Goal: Information Seeking & Learning: Learn about a topic

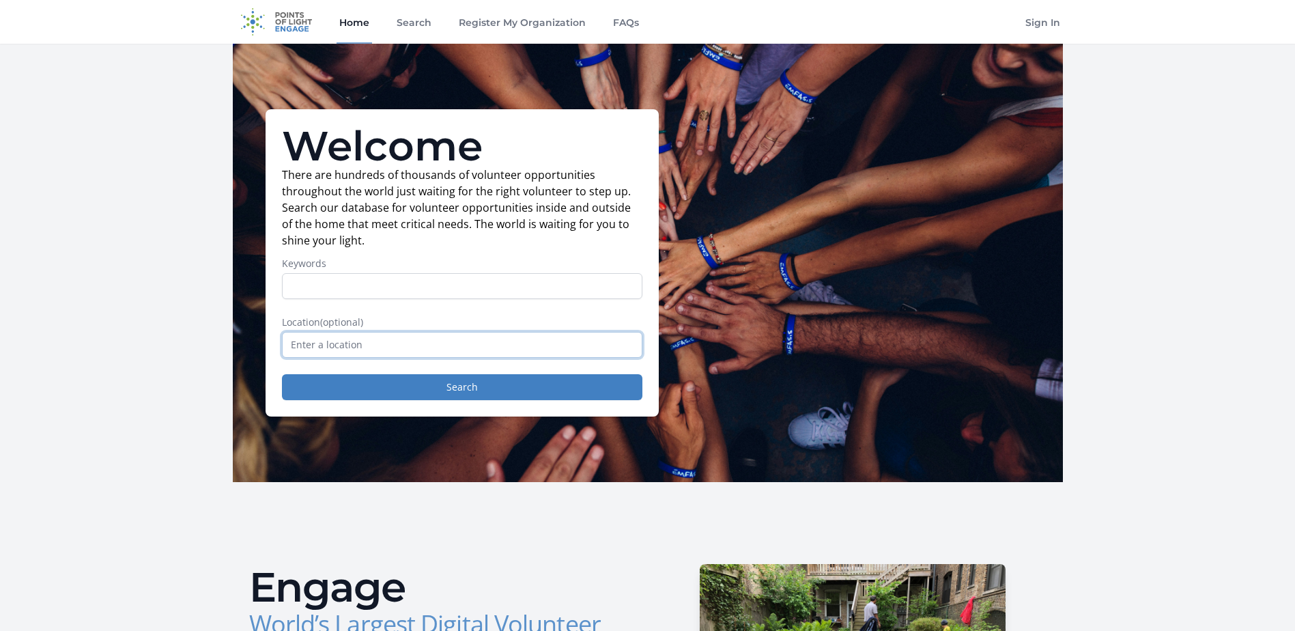
click at [392, 347] on input "text" at bounding box center [462, 345] width 360 height 26
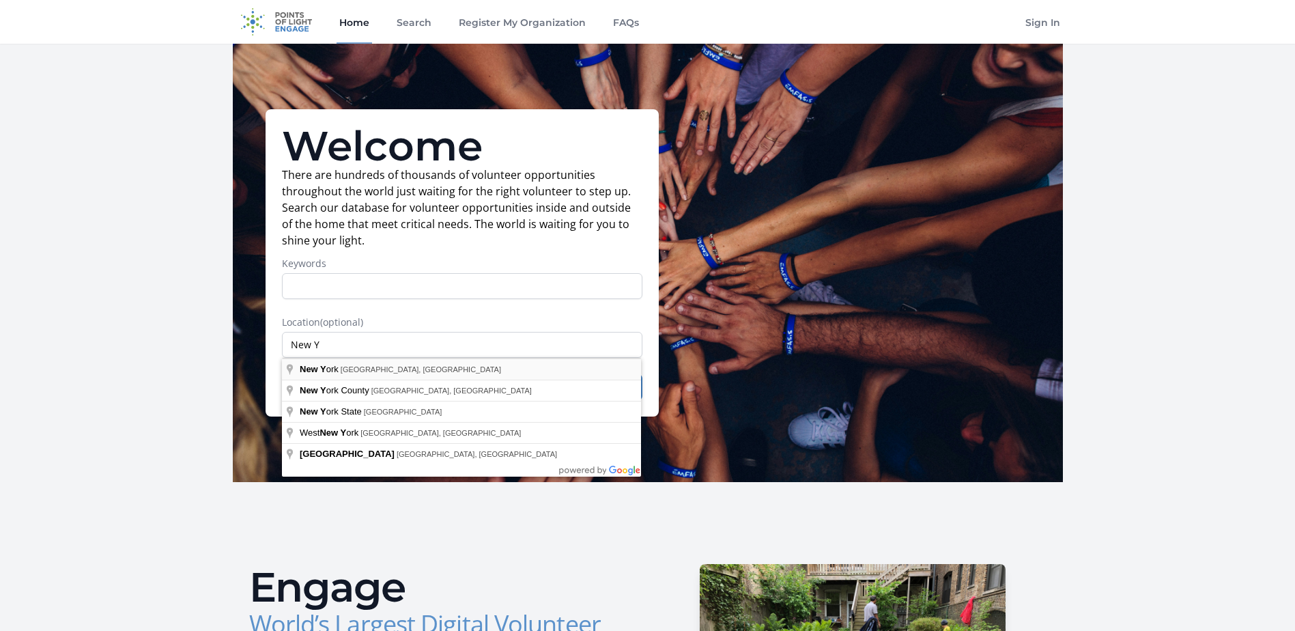
type input "[US_STATE], [GEOGRAPHIC_DATA], [GEOGRAPHIC_DATA]"
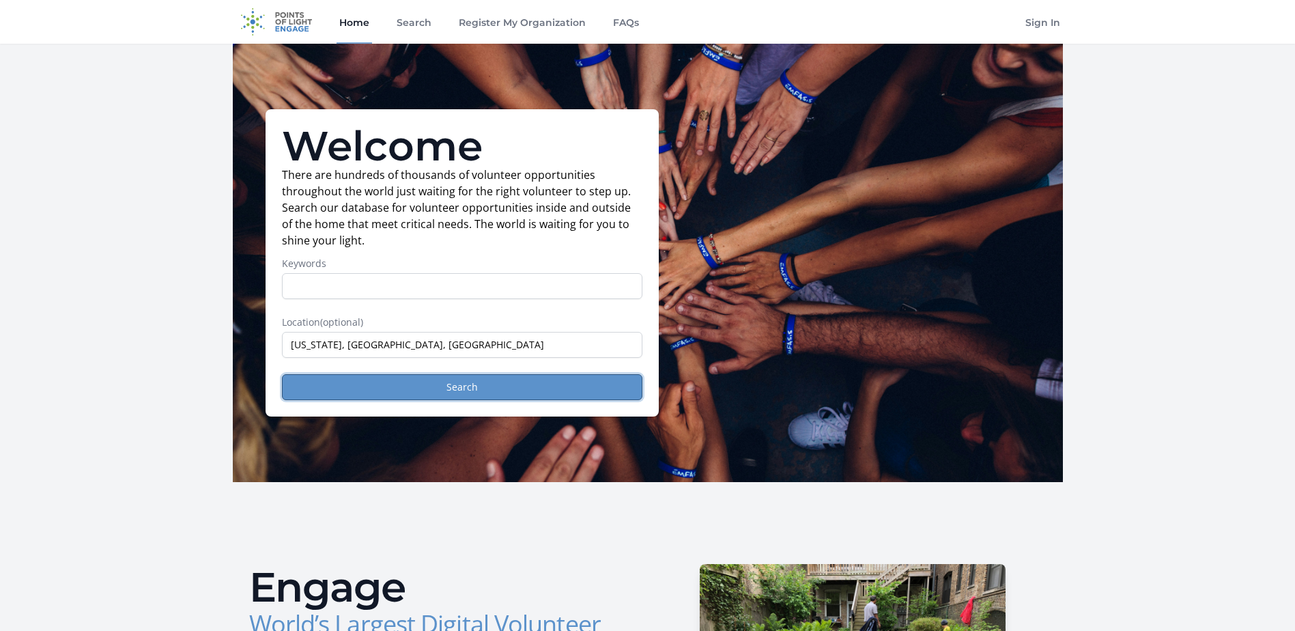
click at [429, 388] on button "Search" at bounding box center [462, 387] width 360 height 26
click at [476, 389] on button "Search" at bounding box center [462, 387] width 360 height 26
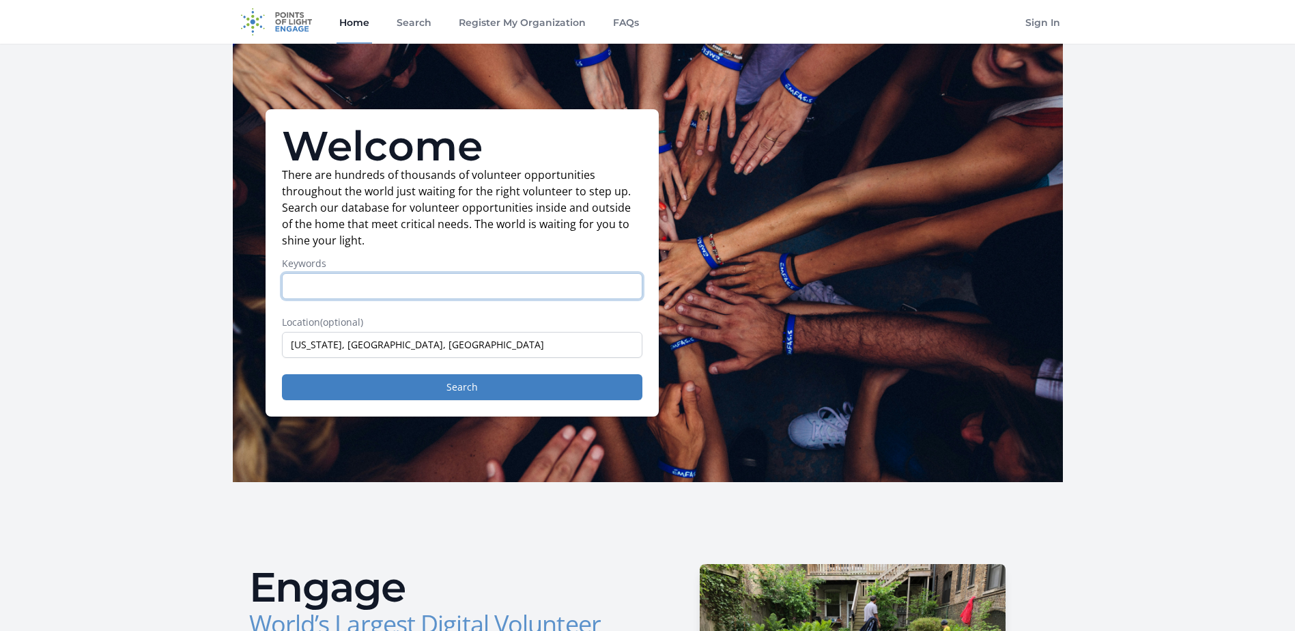
click at [351, 287] on input "Keywords" at bounding box center [462, 286] width 360 height 26
type input "food"
click at [282, 374] on button "Search" at bounding box center [462, 387] width 360 height 26
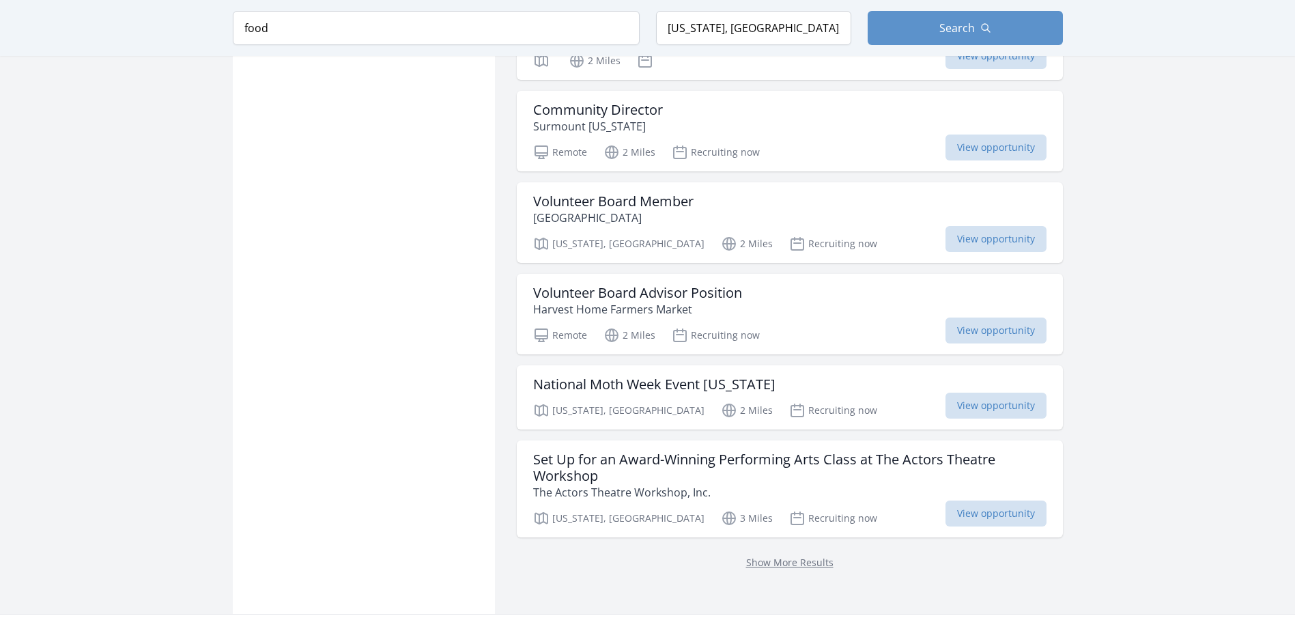
scroll to position [1501, 0]
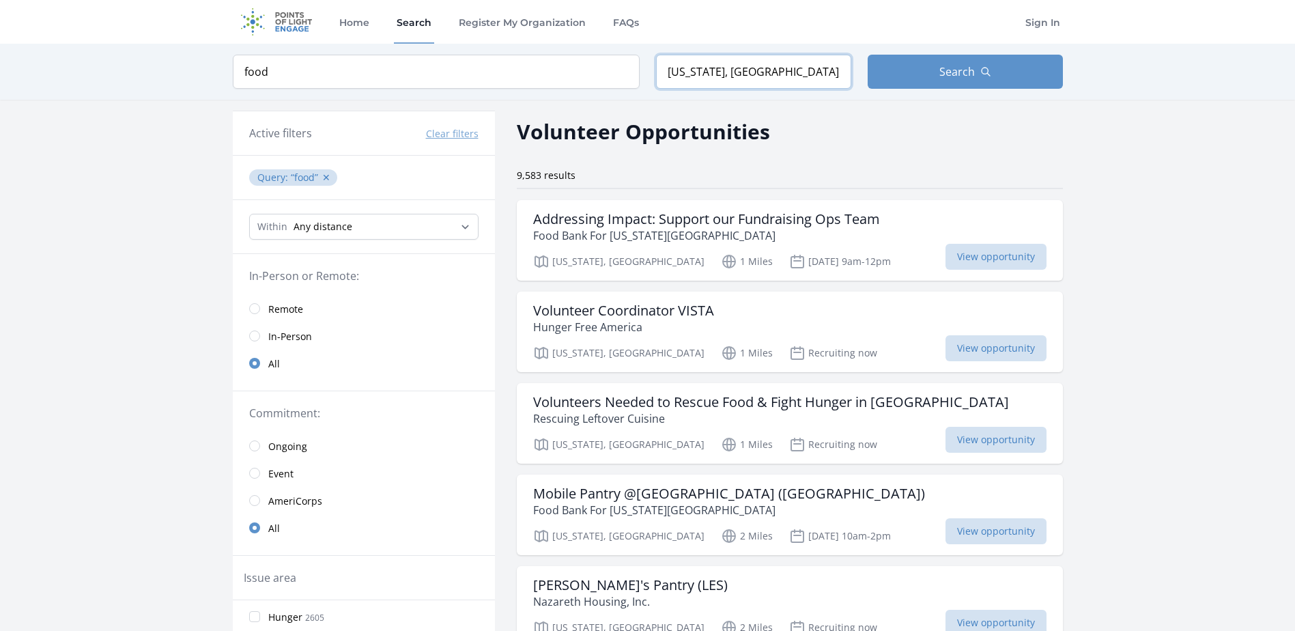
click at [721, 70] on input "[US_STATE], [GEOGRAPHIC_DATA], [GEOGRAPHIC_DATA]" at bounding box center [753, 72] width 195 height 34
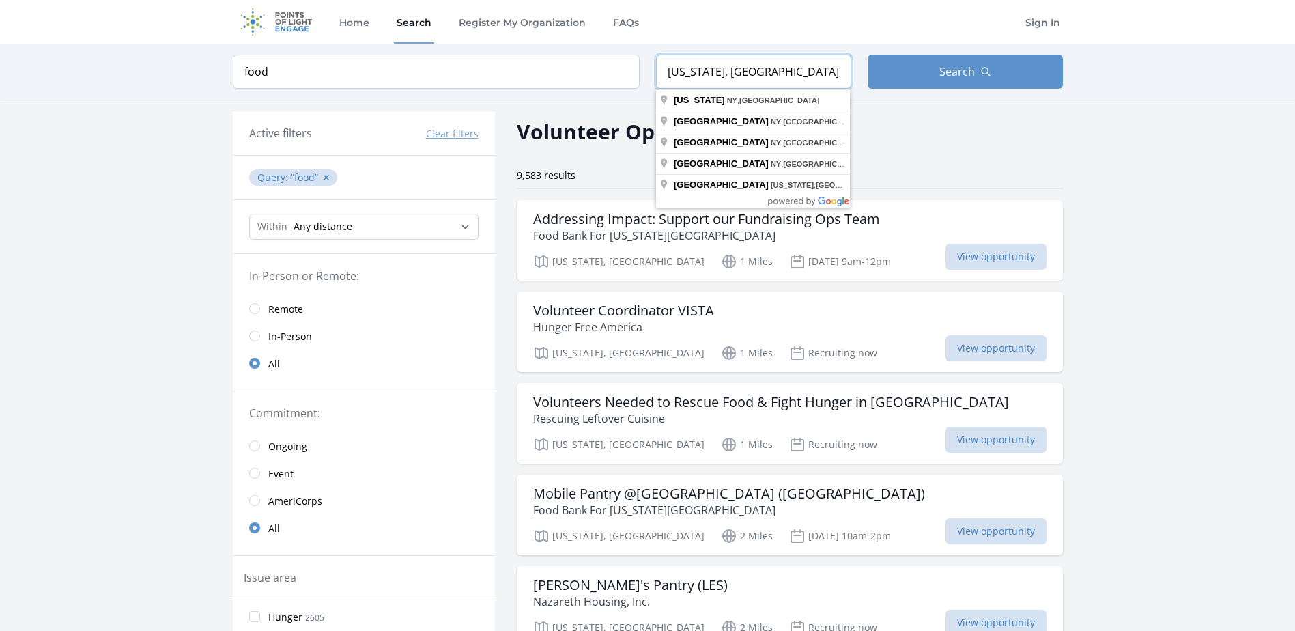
drag, startPoint x: 798, startPoint y: 72, endPoint x: 521, endPoint y: 83, distance: 278.0
click at [521, 83] on form "Keyword food Location [US_STATE], [GEOGRAPHIC_DATA], [GEOGRAPHIC_DATA] Search" at bounding box center [648, 72] width 830 height 34
type input "H"
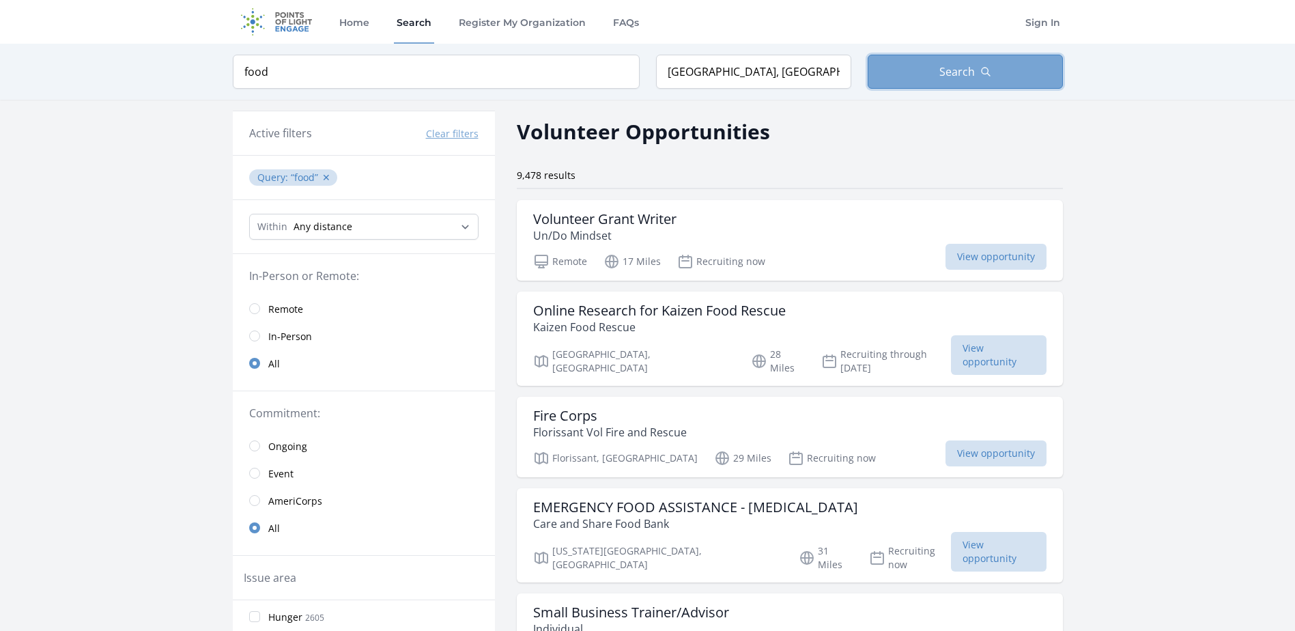
click at [949, 73] on span "Search" at bounding box center [956, 71] width 35 height 16
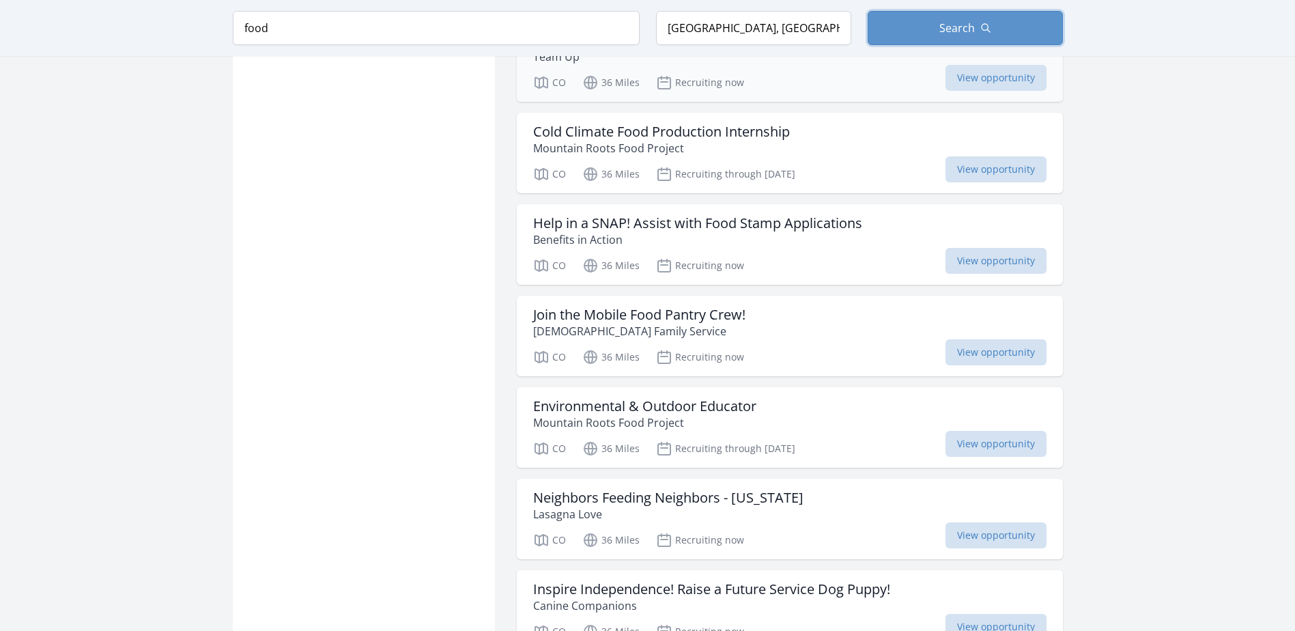
scroll to position [1433, 0]
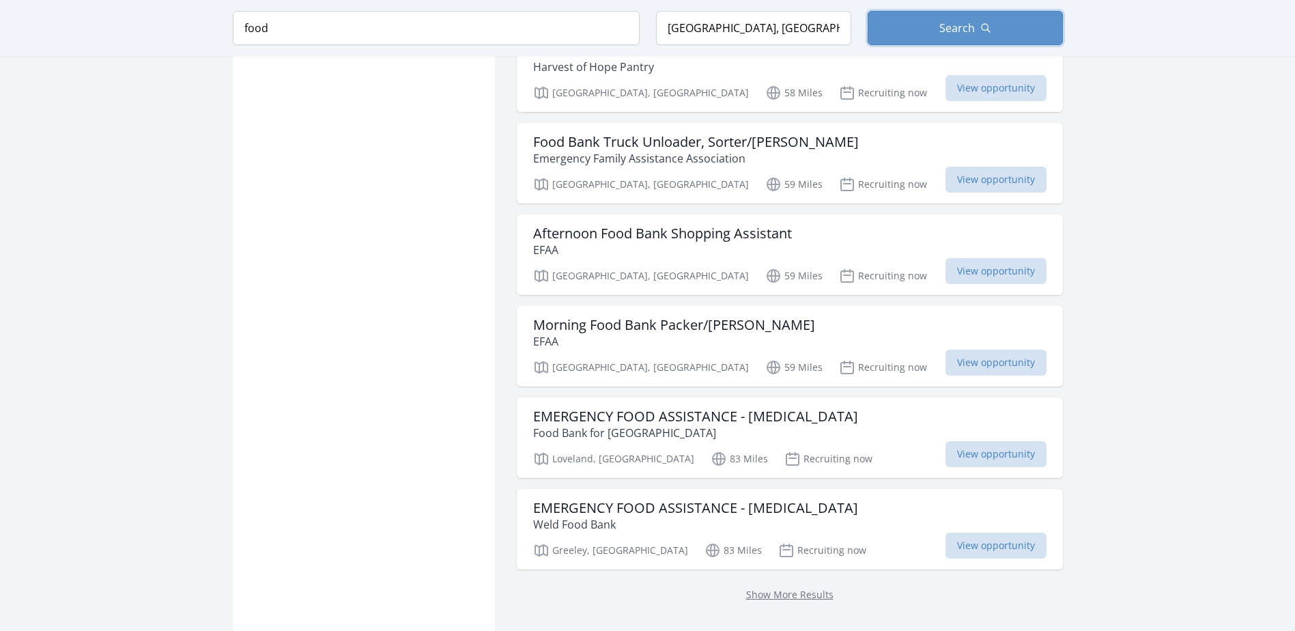
scroll to position [3344, 0]
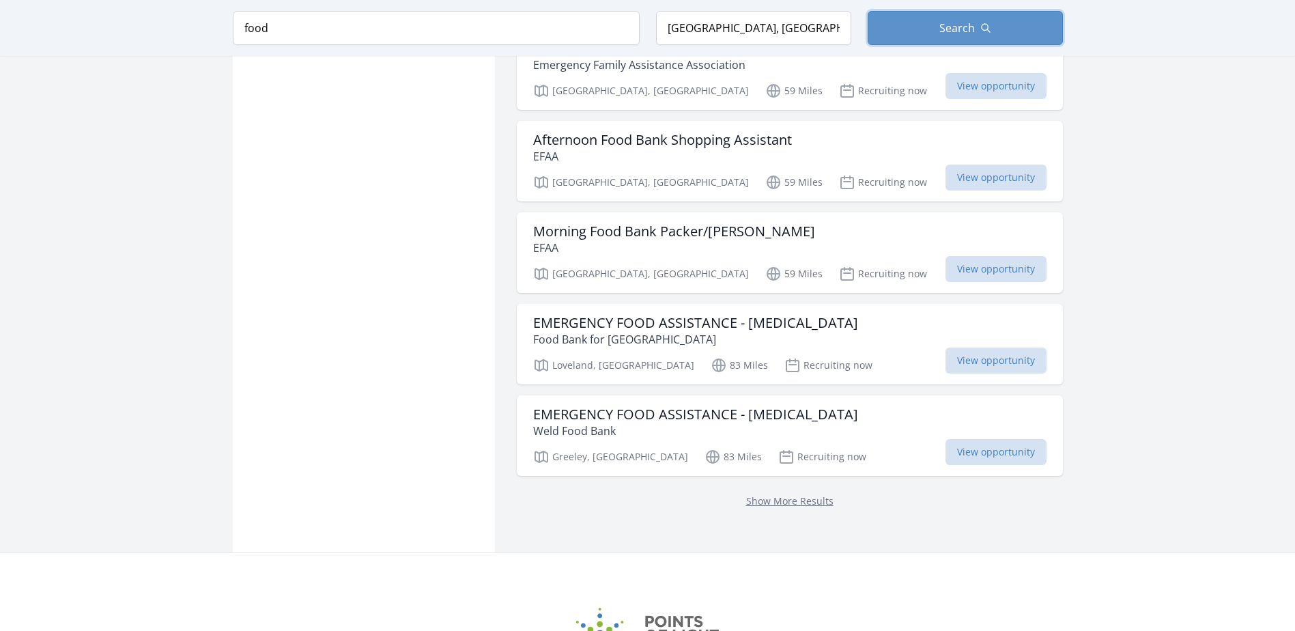
scroll to position [3480, 0]
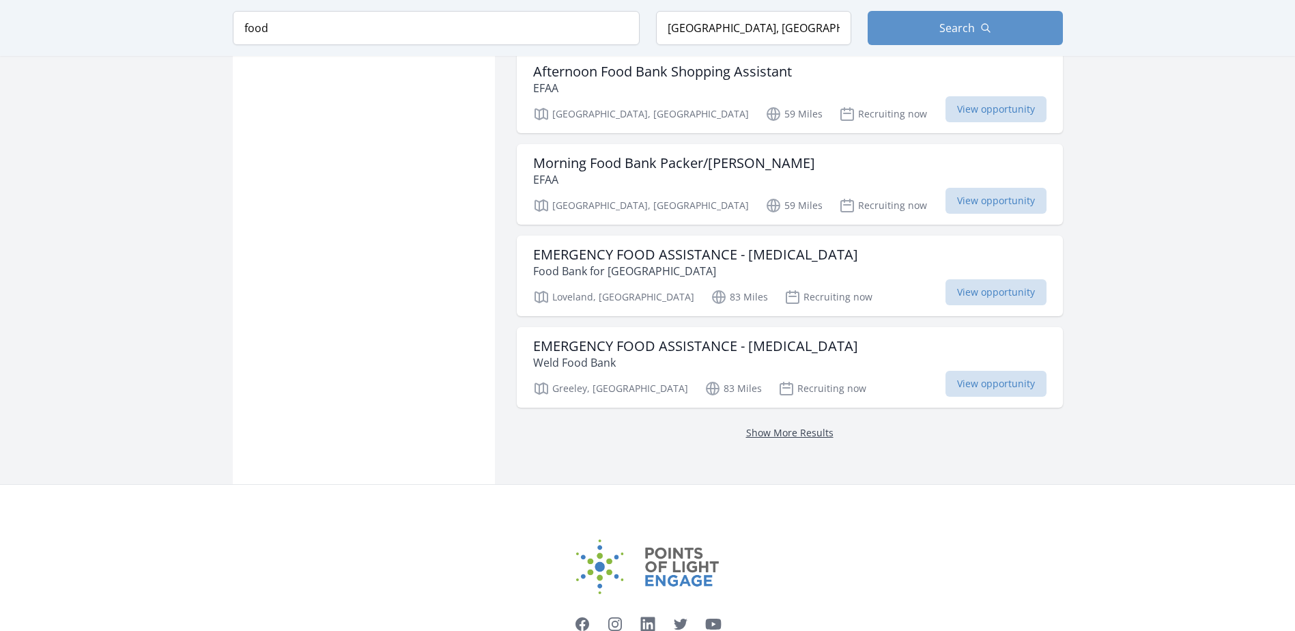
click at [746, 426] on link "Show More Results" at bounding box center [789, 432] width 87 height 13
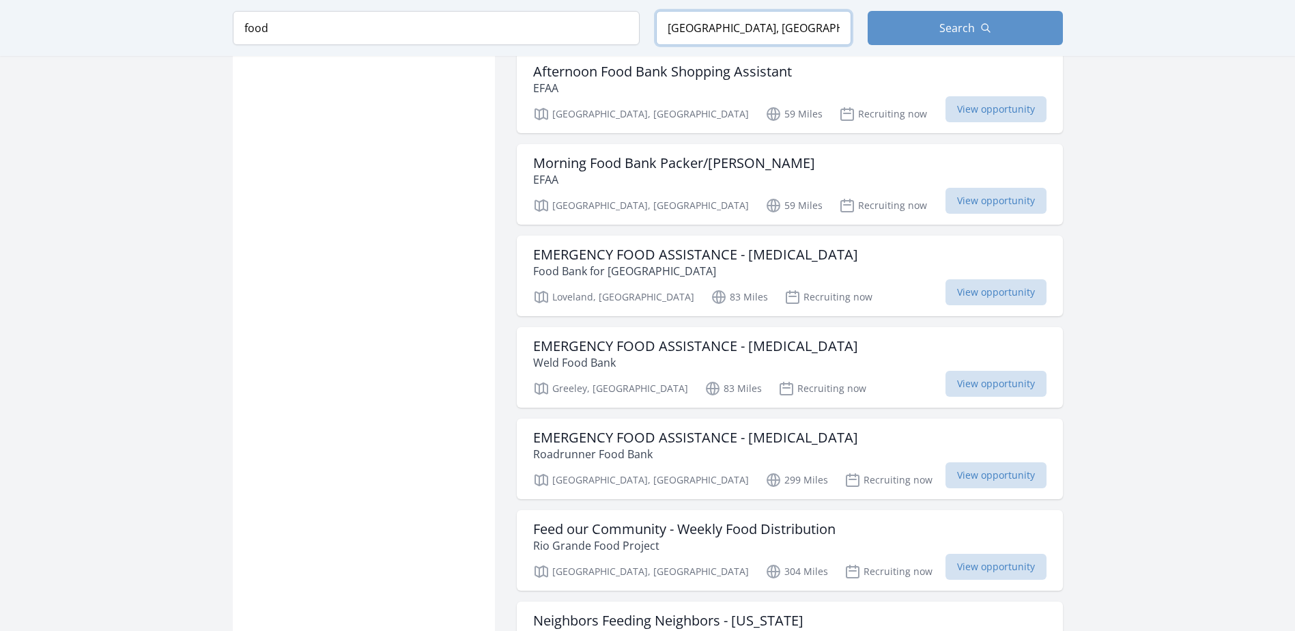
drag, startPoint x: 749, startPoint y: 27, endPoint x: 646, endPoint y: 32, distance: 103.2
click at [646, 32] on form "Keyword food Location [GEOGRAPHIC_DATA], [GEOGRAPHIC_DATA], [GEOGRAPHIC_DATA] S…" at bounding box center [648, 28] width 830 height 34
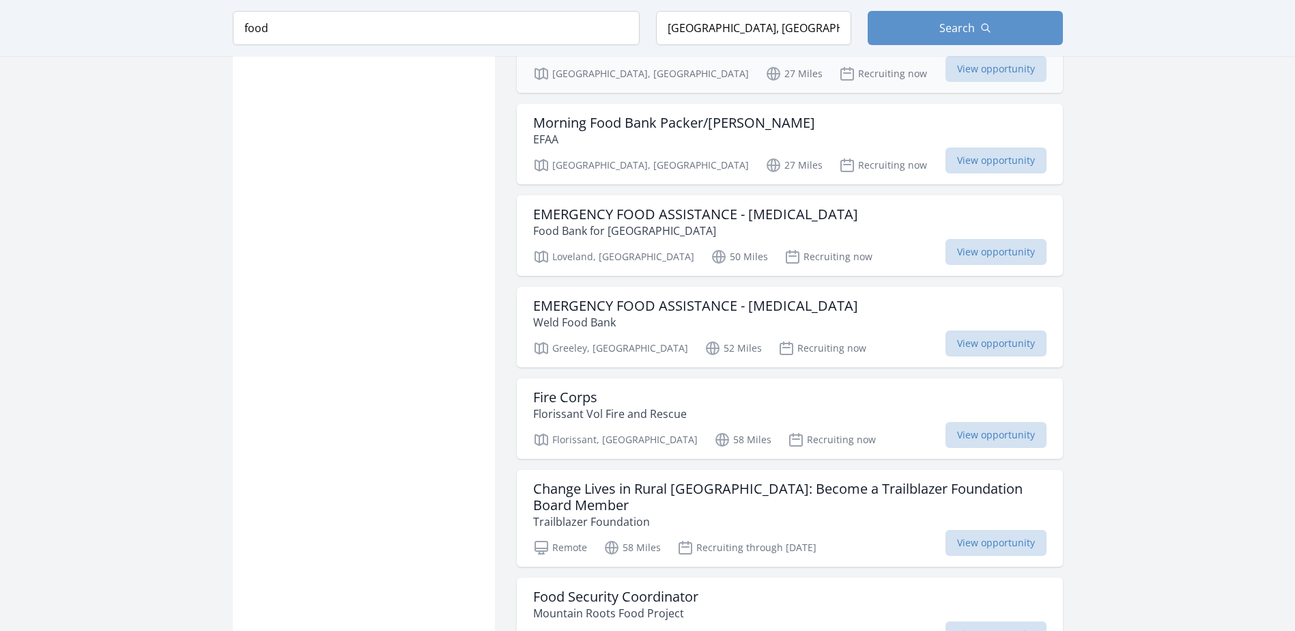
scroll to position [2525, 0]
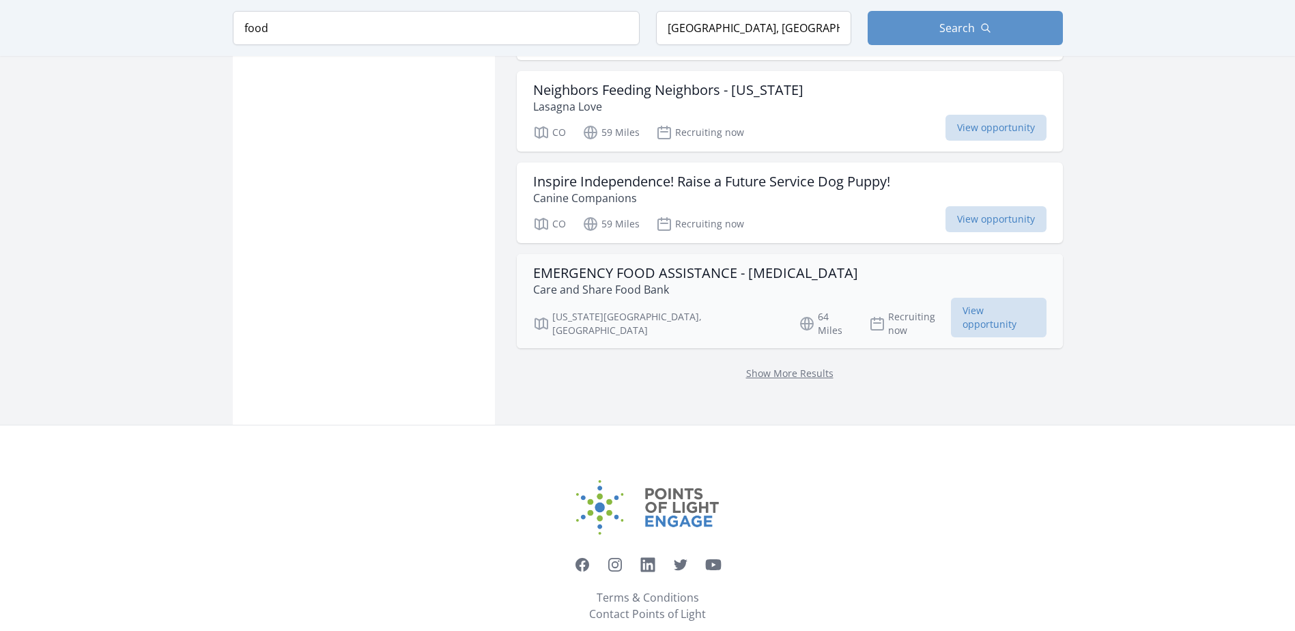
scroll to position [3558, 0]
click at [826, 362] on p "Show More Results" at bounding box center [789, 370] width 513 height 16
click at [824, 364] on link "Show More Results" at bounding box center [789, 370] width 87 height 13
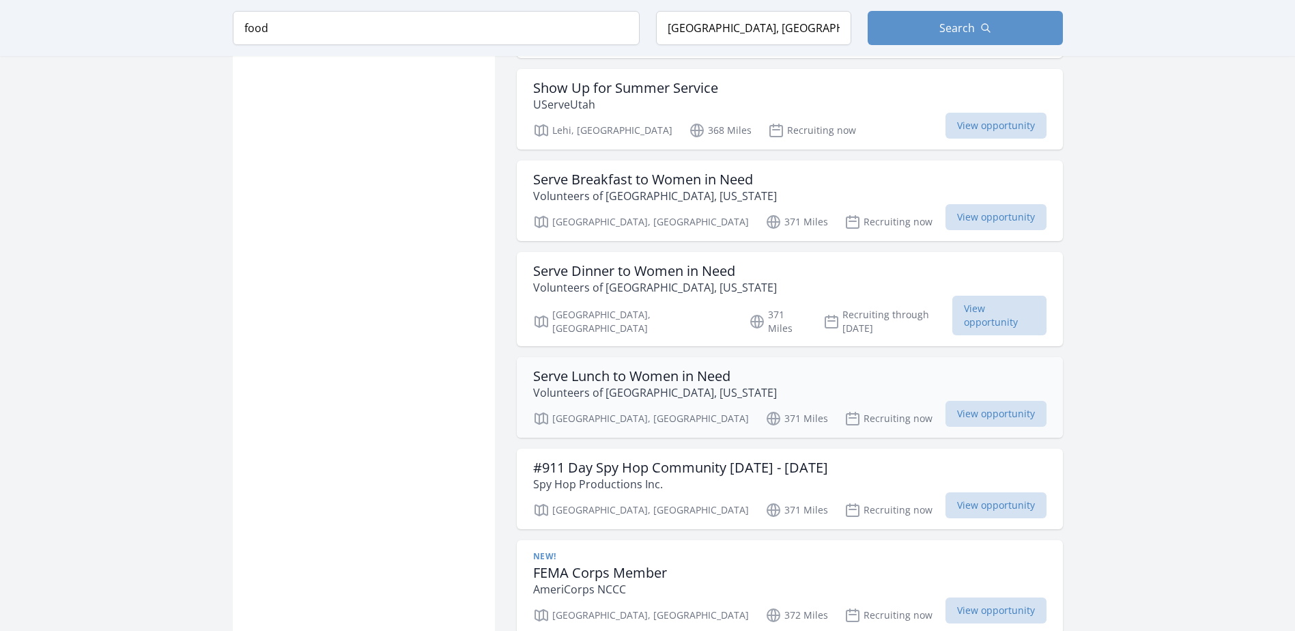
scroll to position [5060, 0]
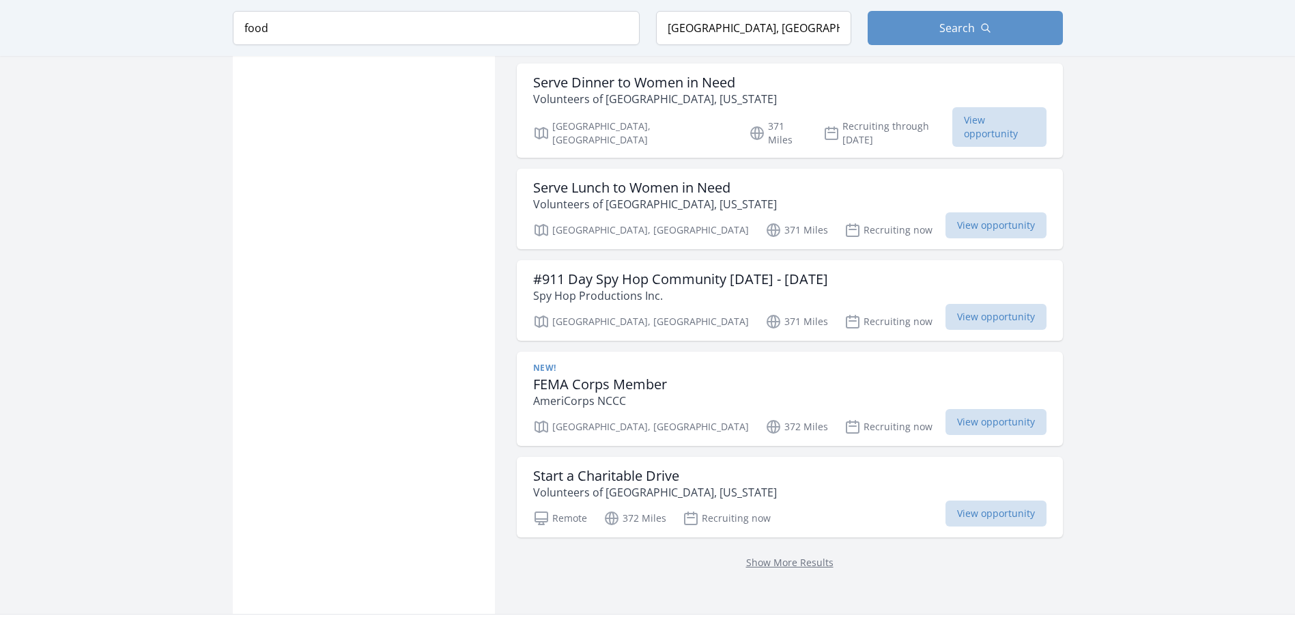
scroll to position [5264, 0]
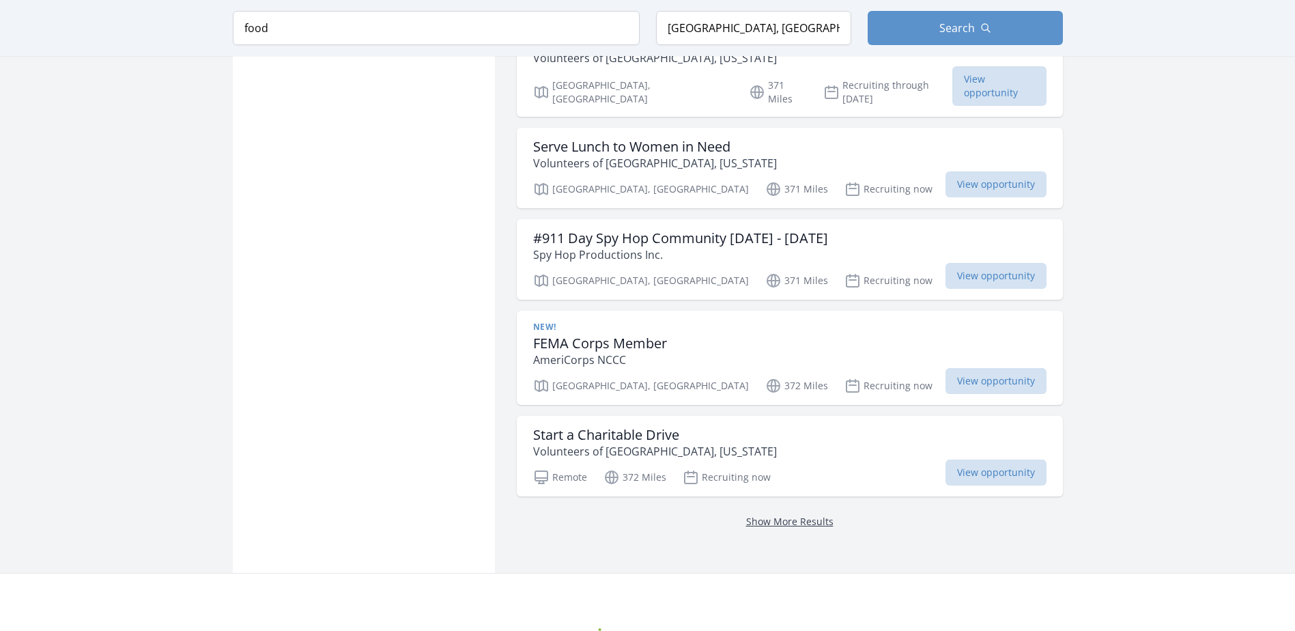
click at [781, 515] on link "Show More Results" at bounding box center [789, 521] width 87 height 13
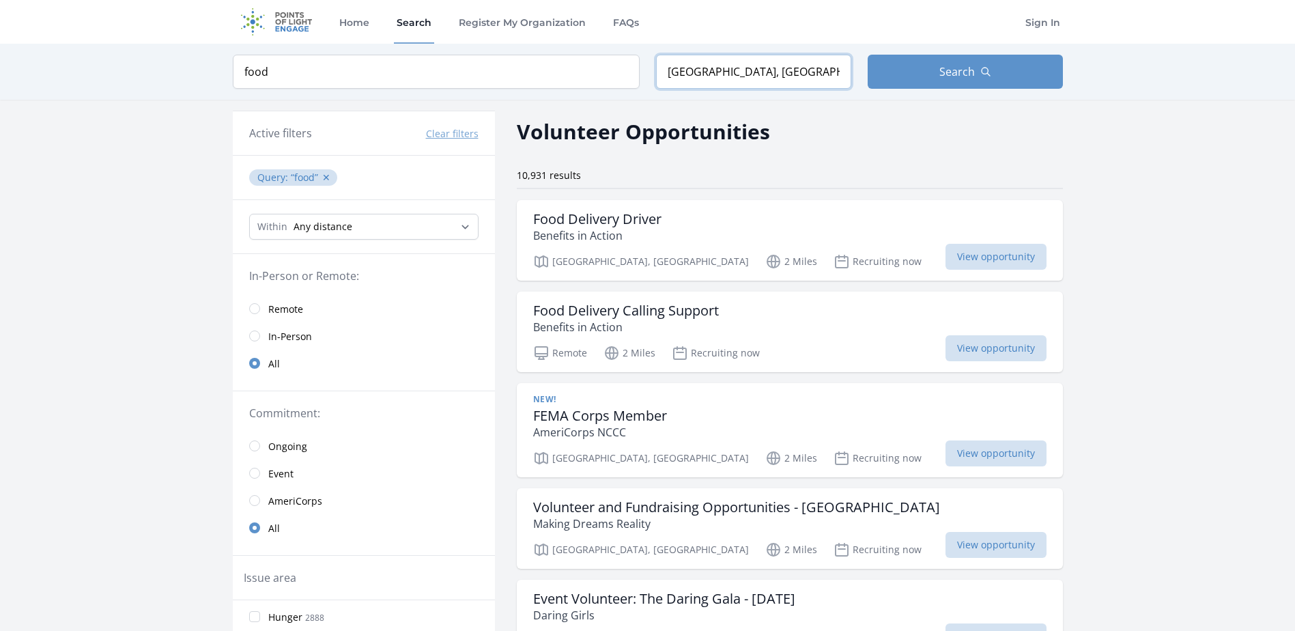
click at [725, 71] on input "[GEOGRAPHIC_DATA], [GEOGRAPHIC_DATA], [GEOGRAPHIC_DATA]" at bounding box center [753, 72] width 195 height 34
drag, startPoint x: 783, startPoint y: 68, endPoint x: 531, endPoint y: 74, distance: 252.6
click at [531, 74] on form "Keyword food Location [GEOGRAPHIC_DATA], [GEOGRAPHIC_DATA], [GEOGRAPHIC_DATA] S…" at bounding box center [648, 72] width 830 height 34
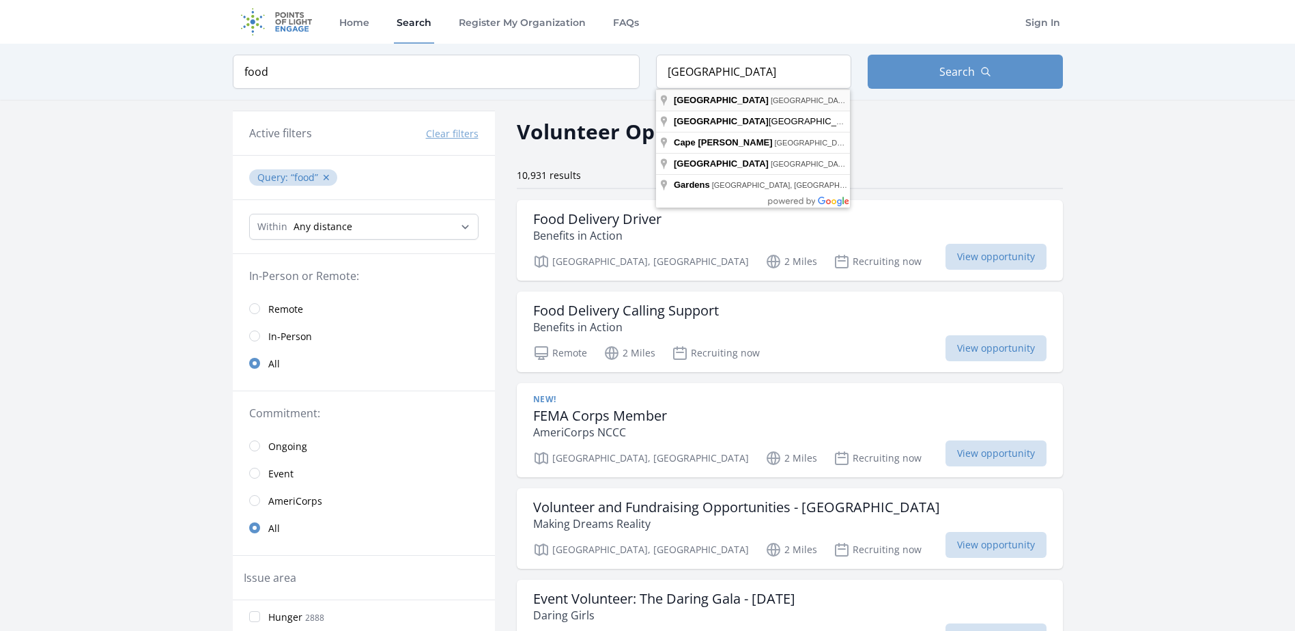
type input "[GEOGRAPHIC_DATA], [GEOGRAPHIC_DATA]"
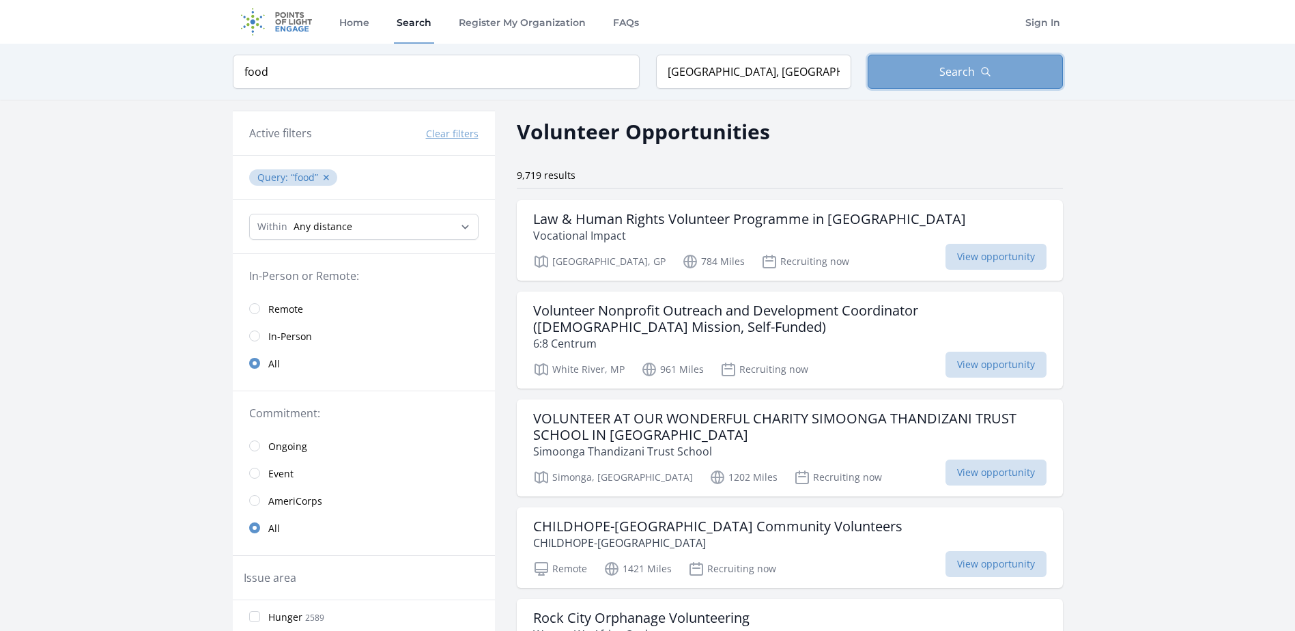
click at [960, 73] on span "Search" at bounding box center [956, 71] width 35 height 16
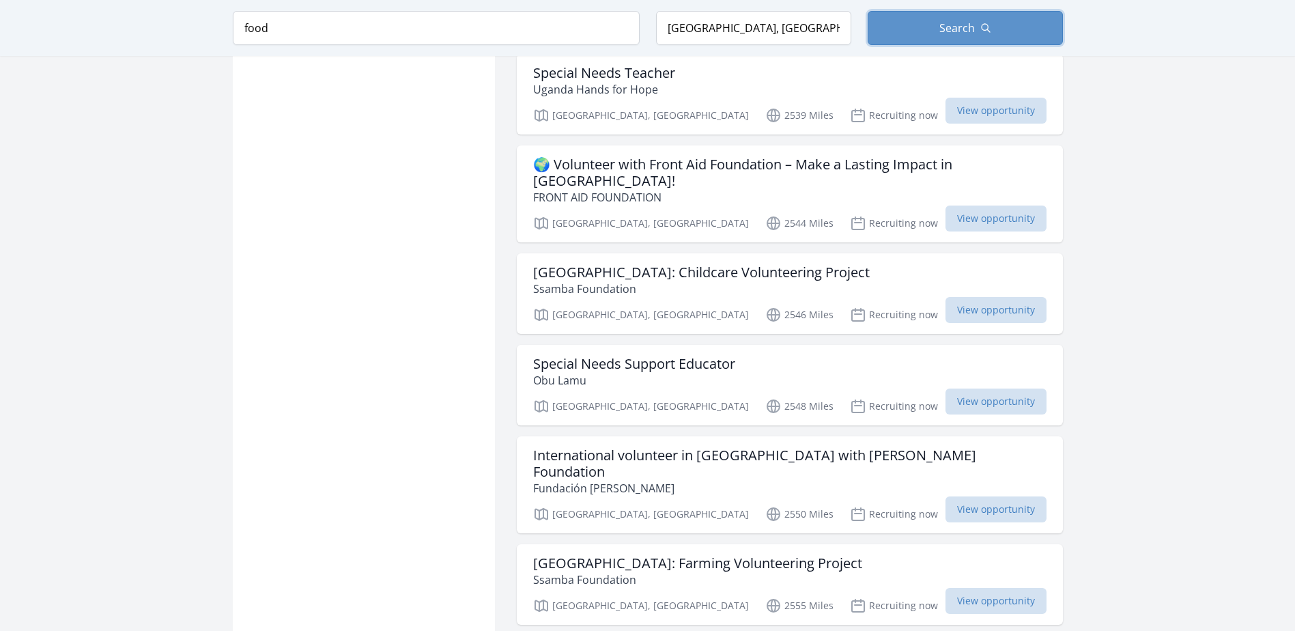
scroll to position [1024, 0]
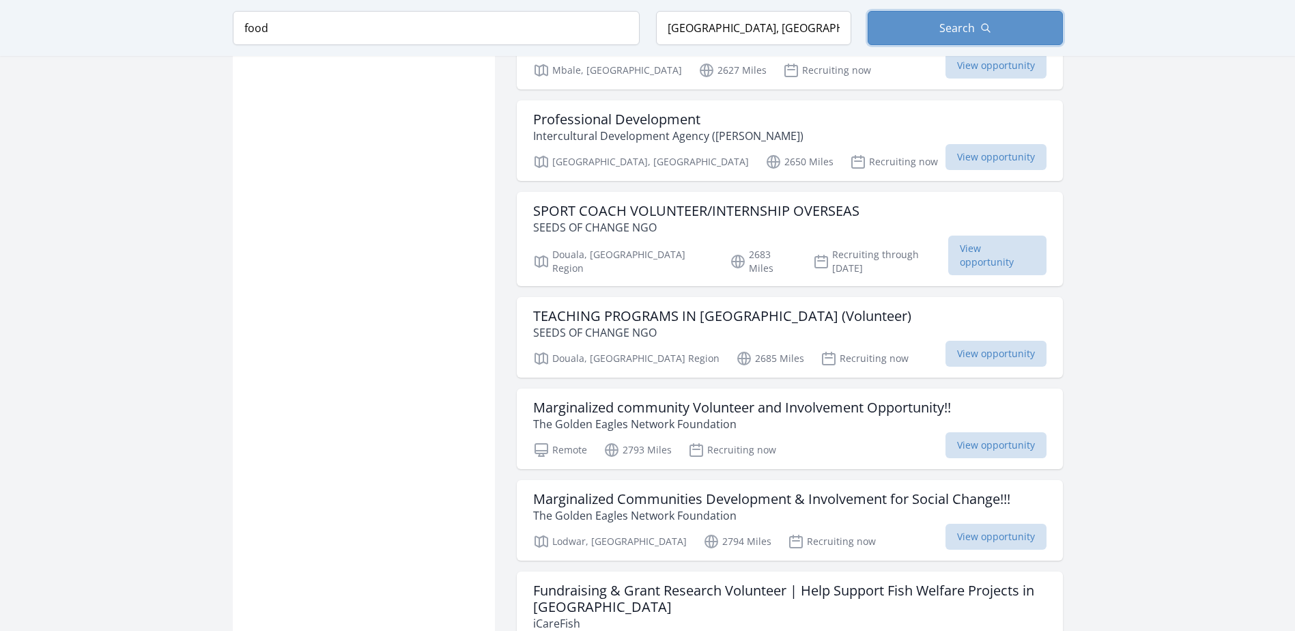
scroll to position [2457, 0]
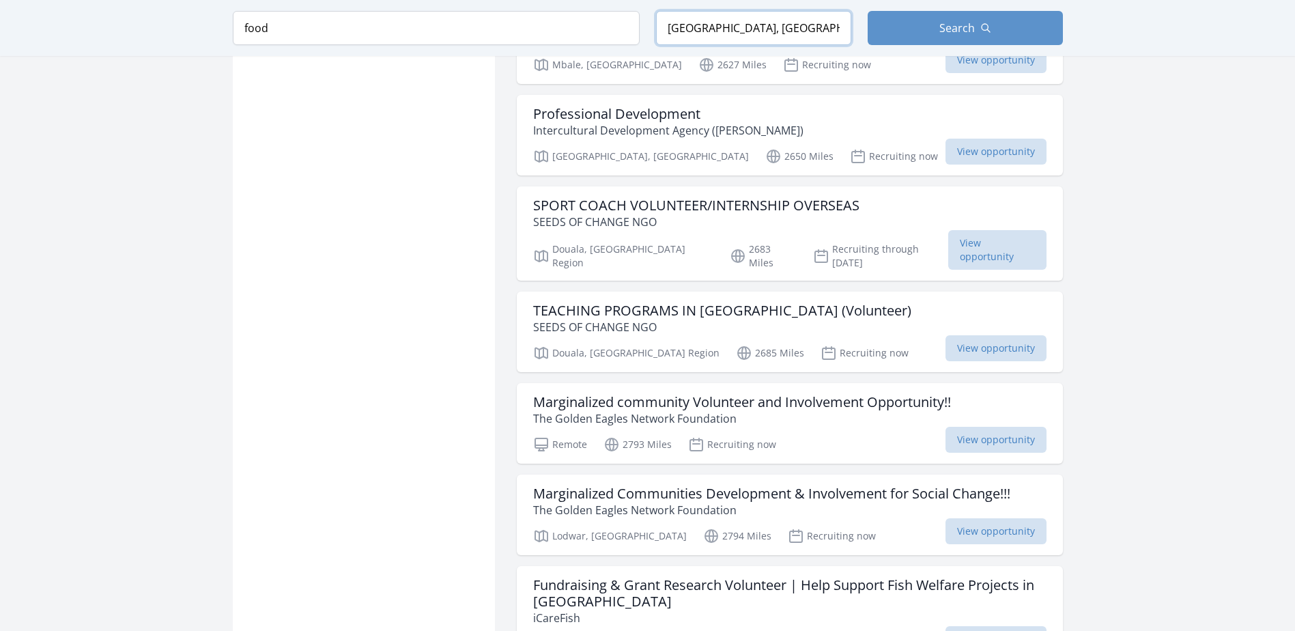
drag, startPoint x: 799, startPoint y: 33, endPoint x: 567, endPoint y: 16, distance: 232.7
click at [567, 16] on form "Keyword food Location [GEOGRAPHIC_DATA], [GEOGRAPHIC_DATA] Search" at bounding box center [648, 28] width 830 height 34
click at [439, 35] on input "food" at bounding box center [436, 28] width 407 height 34
drag, startPoint x: 803, startPoint y: 29, endPoint x: 458, endPoint y: 10, distance: 345.1
click at [653, 31] on form "Keyword food Location [GEOGRAPHIC_DATA], [GEOGRAPHIC_DATA] Search" at bounding box center [648, 28] width 830 height 34
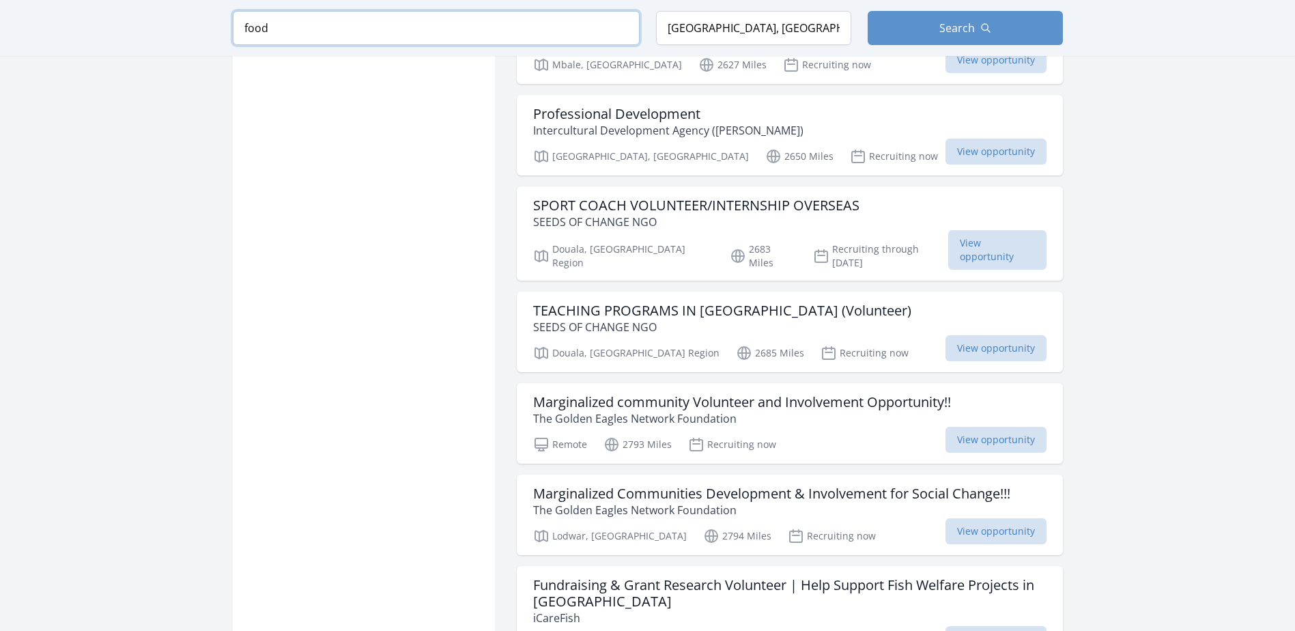
drag, startPoint x: 297, startPoint y: 31, endPoint x: 234, endPoint y: 35, distance: 62.9
click at [234, 35] on input "food" at bounding box center [436, 28] width 407 height 34
